Goal: Task Accomplishment & Management: Manage account settings

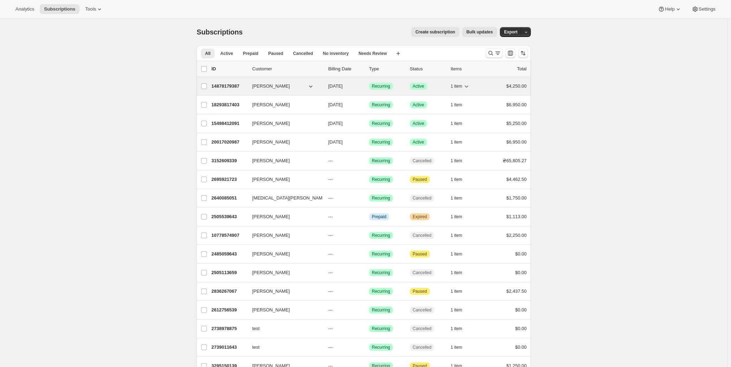
click at [227, 85] on p "14878179387" at bounding box center [228, 86] width 35 height 7
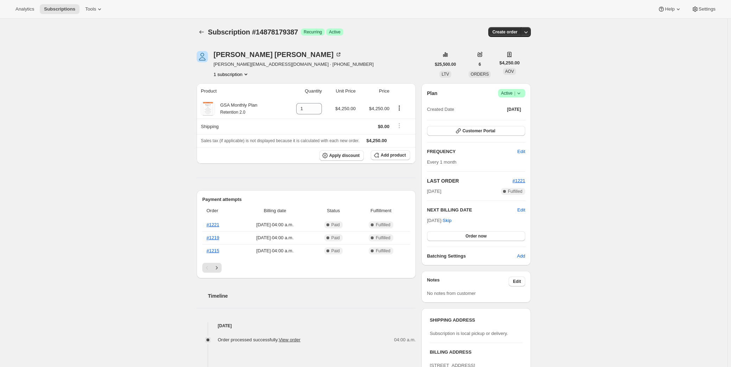
click at [522, 89] on span "Success Active |" at bounding box center [511, 93] width 27 height 8
click at [520, 108] on span "Pause subscription" at bounding box center [513, 106] width 39 height 5
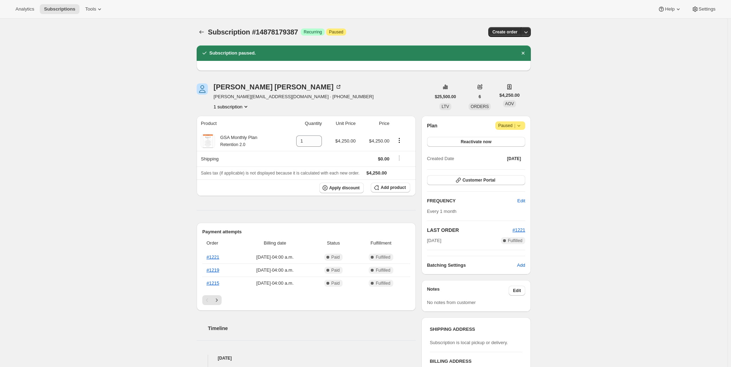
click at [593, 113] on div "Subscription #14878179387. This page is ready Subscription #14878179387 Success…" at bounding box center [363, 306] width 727 height 574
